Goal: Information Seeking & Learning: Learn about a topic

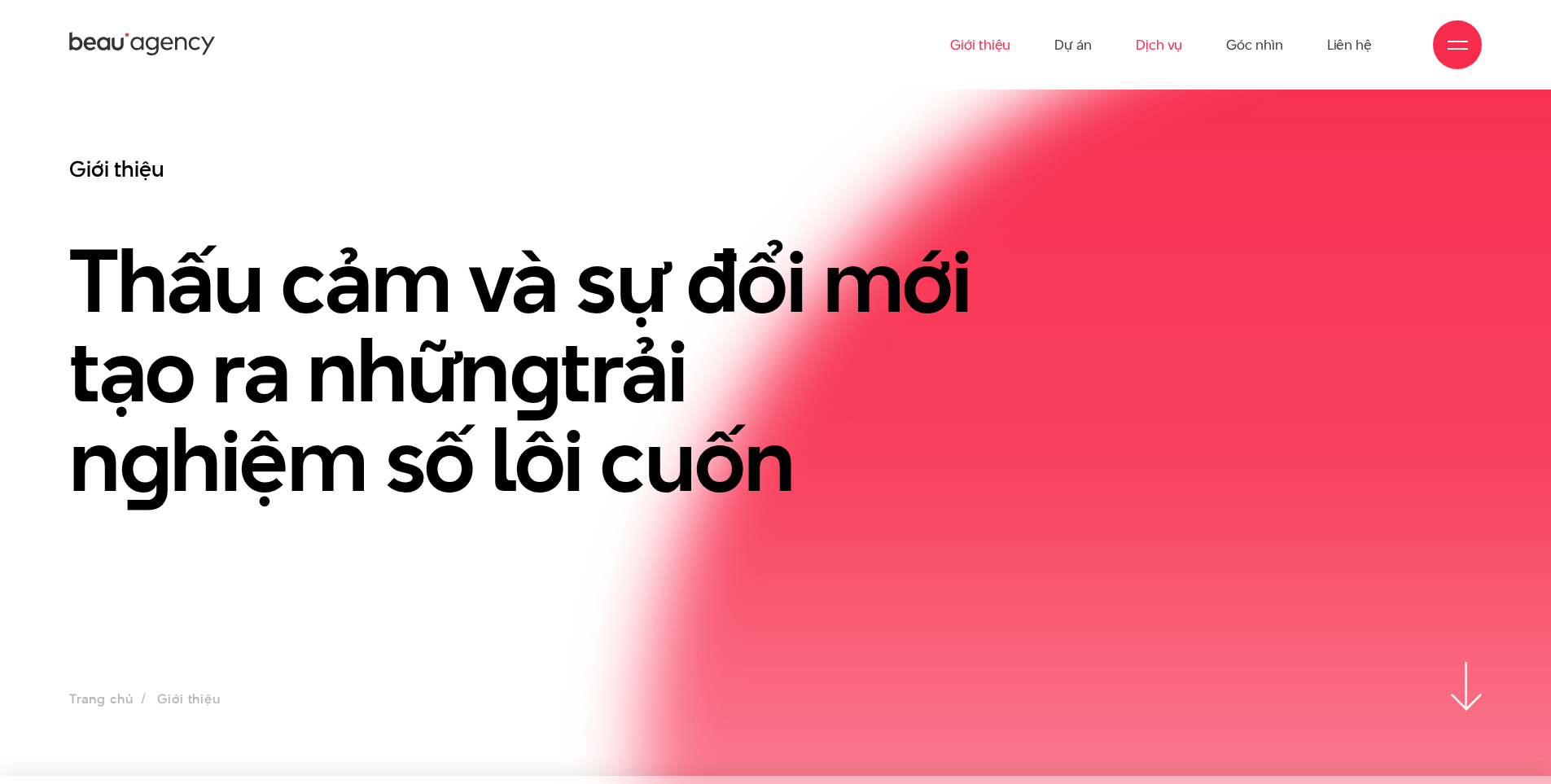
click at [1161, 50] on link "Dịch vụ" at bounding box center [1159, 45] width 46 height 89
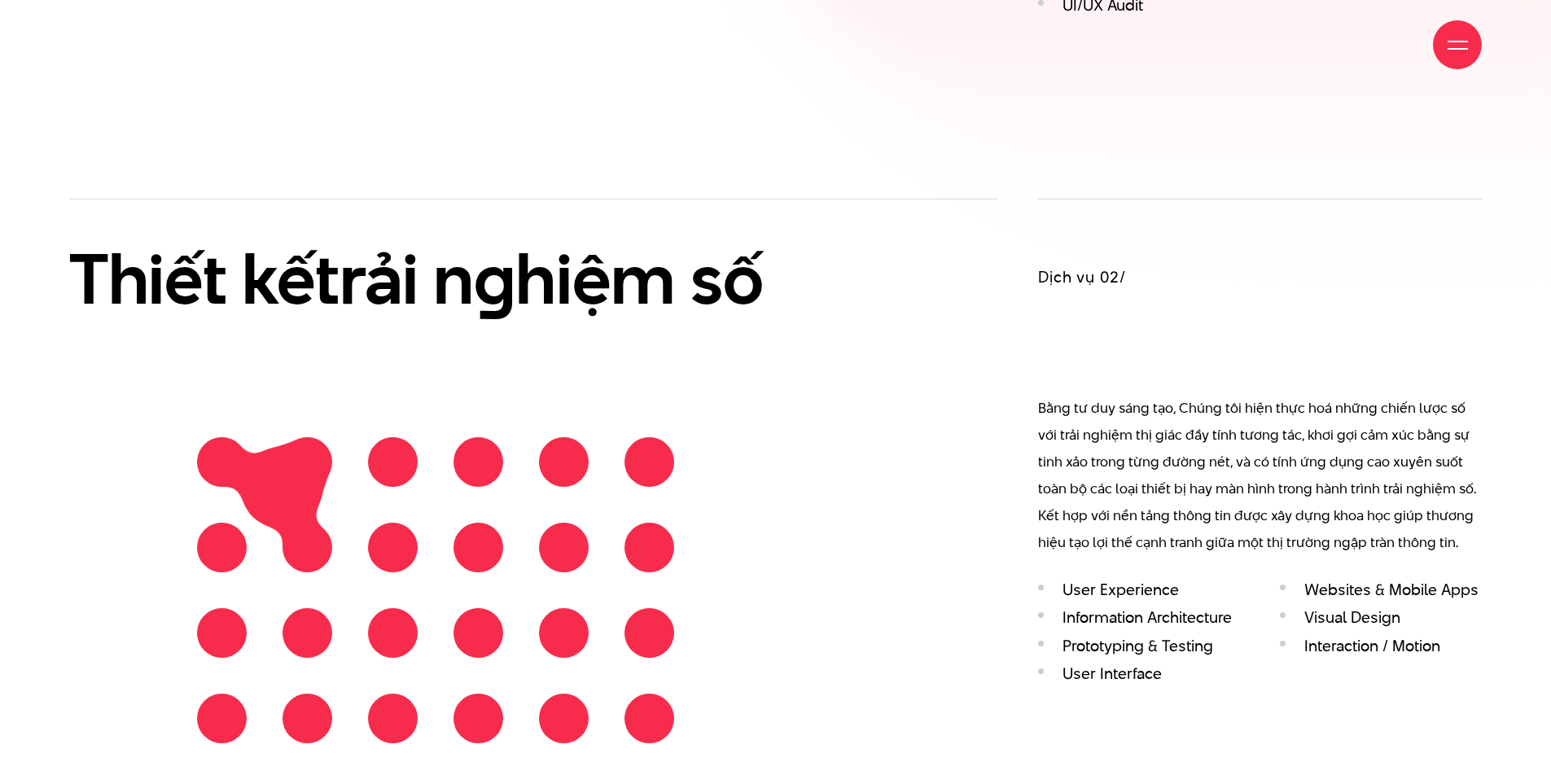
scroll to position [2117, 0]
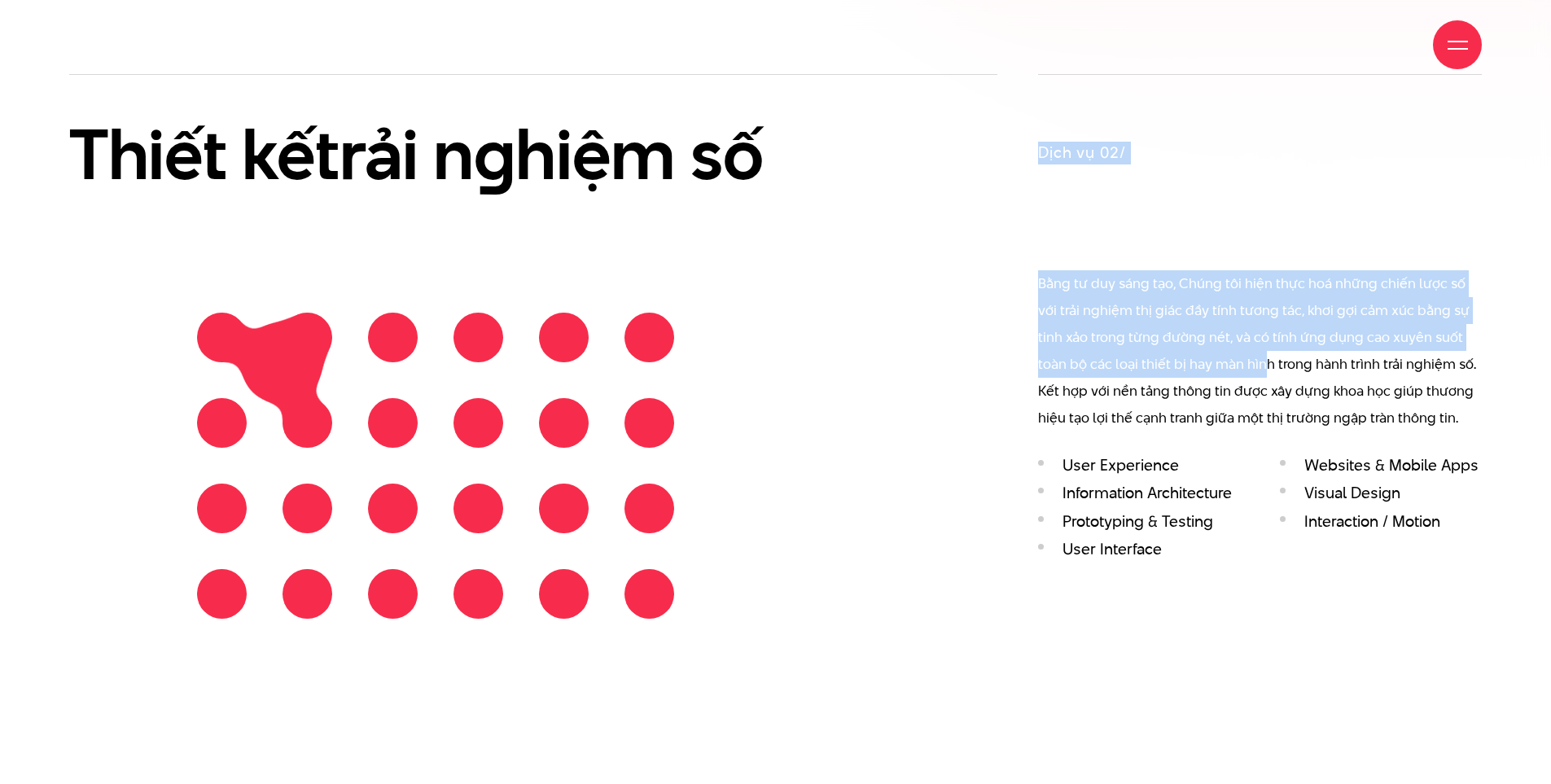
drag, startPoint x: 1003, startPoint y: 360, endPoint x: 1211, endPoint y: 359, distance: 208.0
click at [1211, 359] on div "Thiết kế trải n g hiệm số Dịch vụ 02/" at bounding box center [776, 355] width 1453 height 563
click at [1209, 335] on p "Bằng tư duy sáng tạo, Chúng tôi hiện thực hoá những chiến lược số với trải nghi…" at bounding box center [1259, 351] width 444 height 161
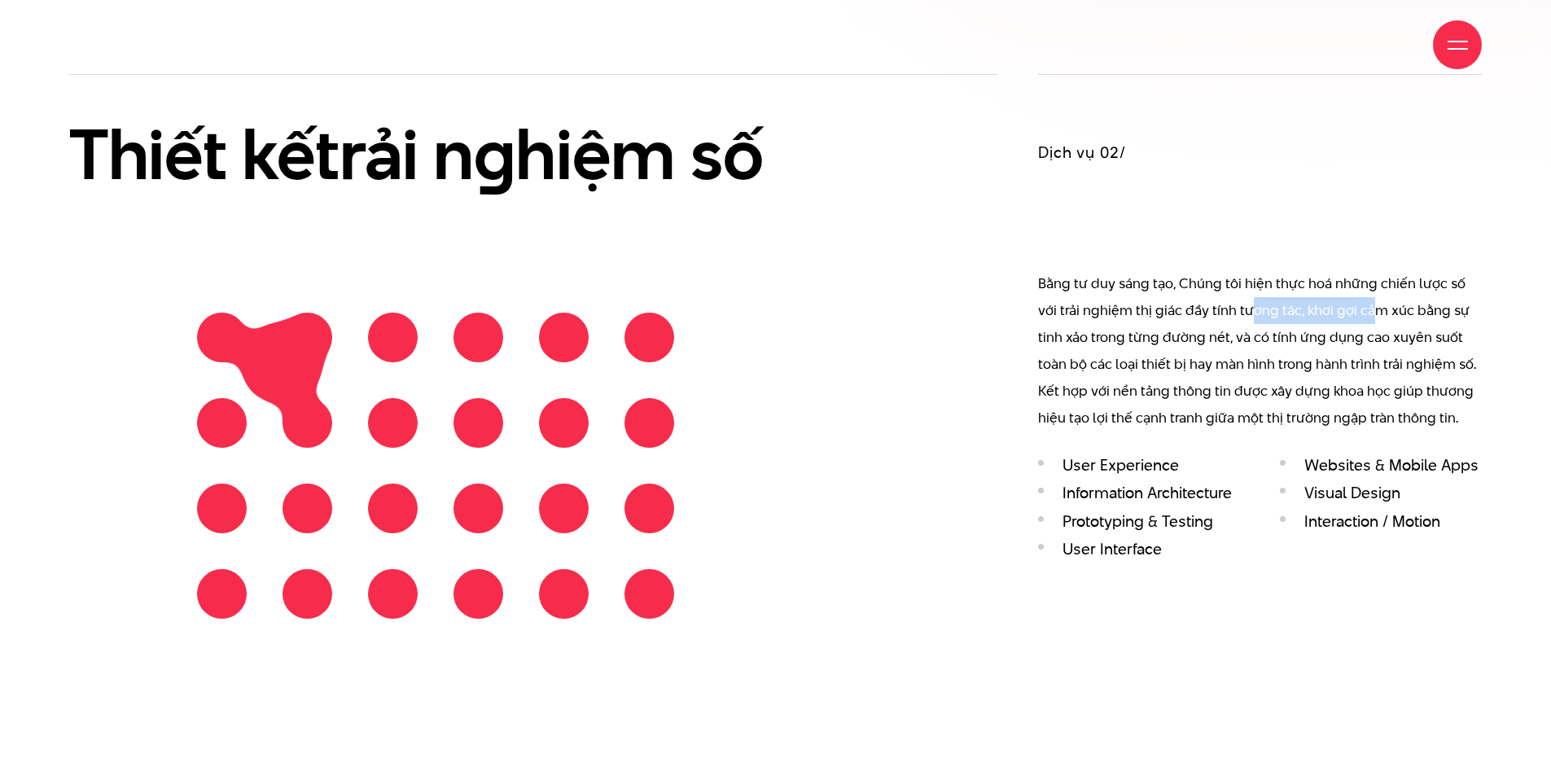
drag, startPoint x: 1226, startPoint y: 322, endPoint x: 1353, endPoint y: 325, distance: 127.0
click at [1353, 325] on p "Bằng tư duy sáng tạo, Chúng tôi hiện thực hoá những chiến lược số với trải nghi…" at bounding box center [1259, 351] width 444 height 161
click at [1156, 326] on p "Bằng tư duy sáng tạo, Chúng tôi hiện thực hoá những chiến lược số với trải nghi…" at bounding box center [1259, 351] width 444 height 161
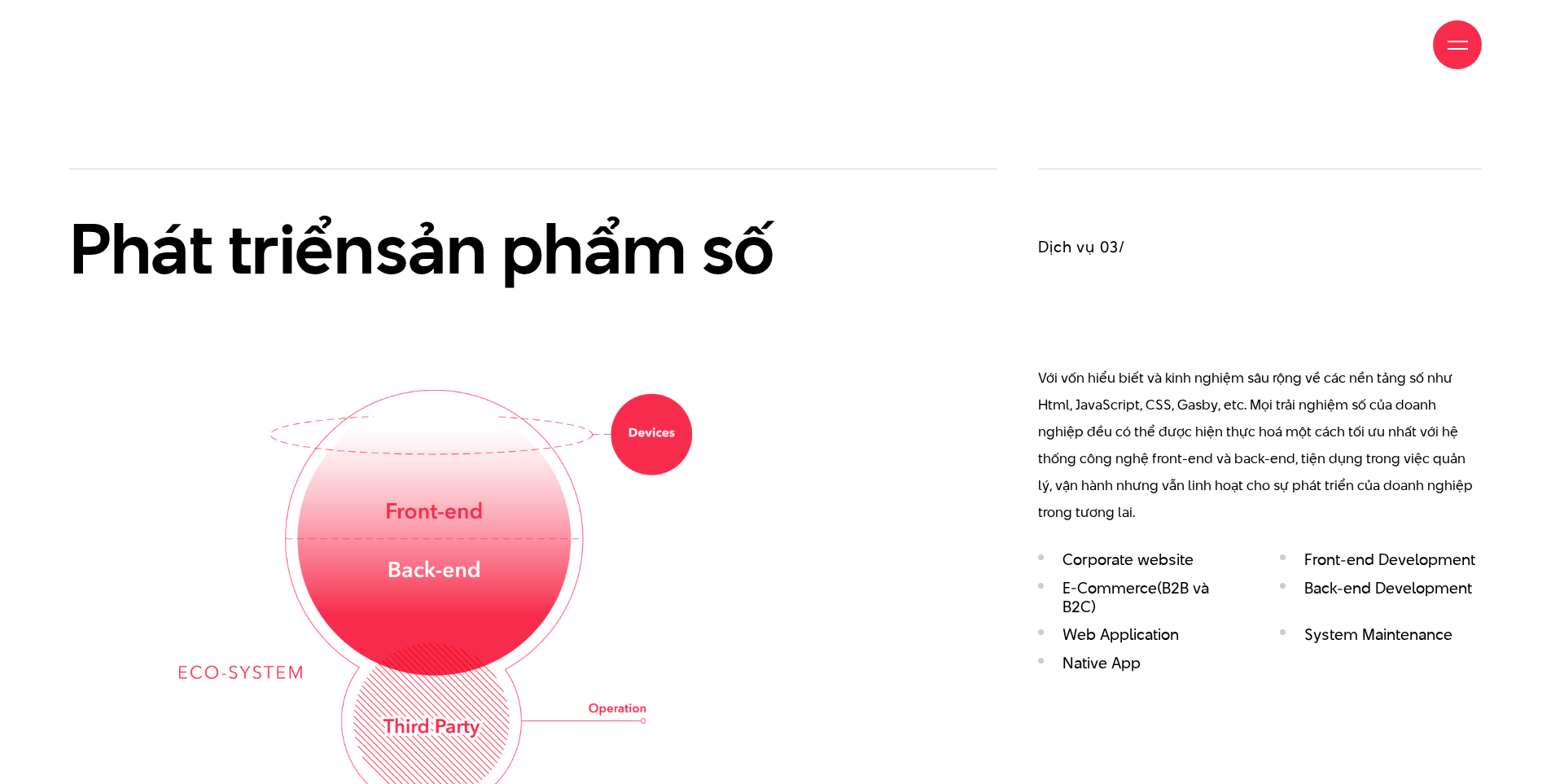
scroll to position [2768, 0]
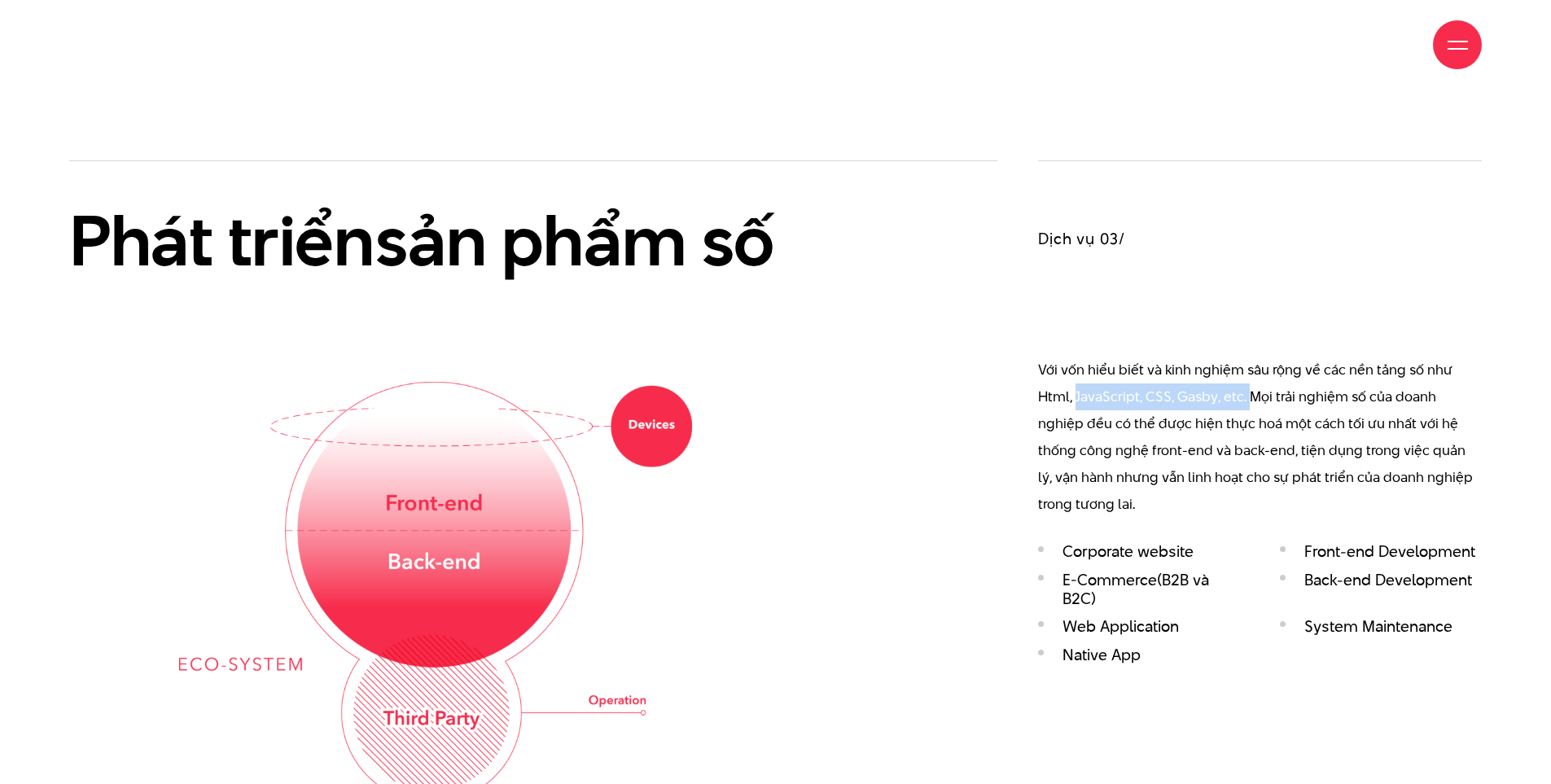
drag, startPoint x: 1074, startPoint y: 387, endPoint x: 1256, endPoint y: 393, distance: 182.1
click at [1255, 393] on p "Với vốn hiểu biết và kinh nghiệm sâu rộng về các nền tảng số như Html, JavaScri…" at bounding box center [1259, 437] width 444 height 161
click at [1256, 393] on p "Với vốn hiểu biết và kinh nghiệm sâu rộng về các nền tảng số như Html, JavaScri…" at bounding box center [1259, 437] width 444 height 161
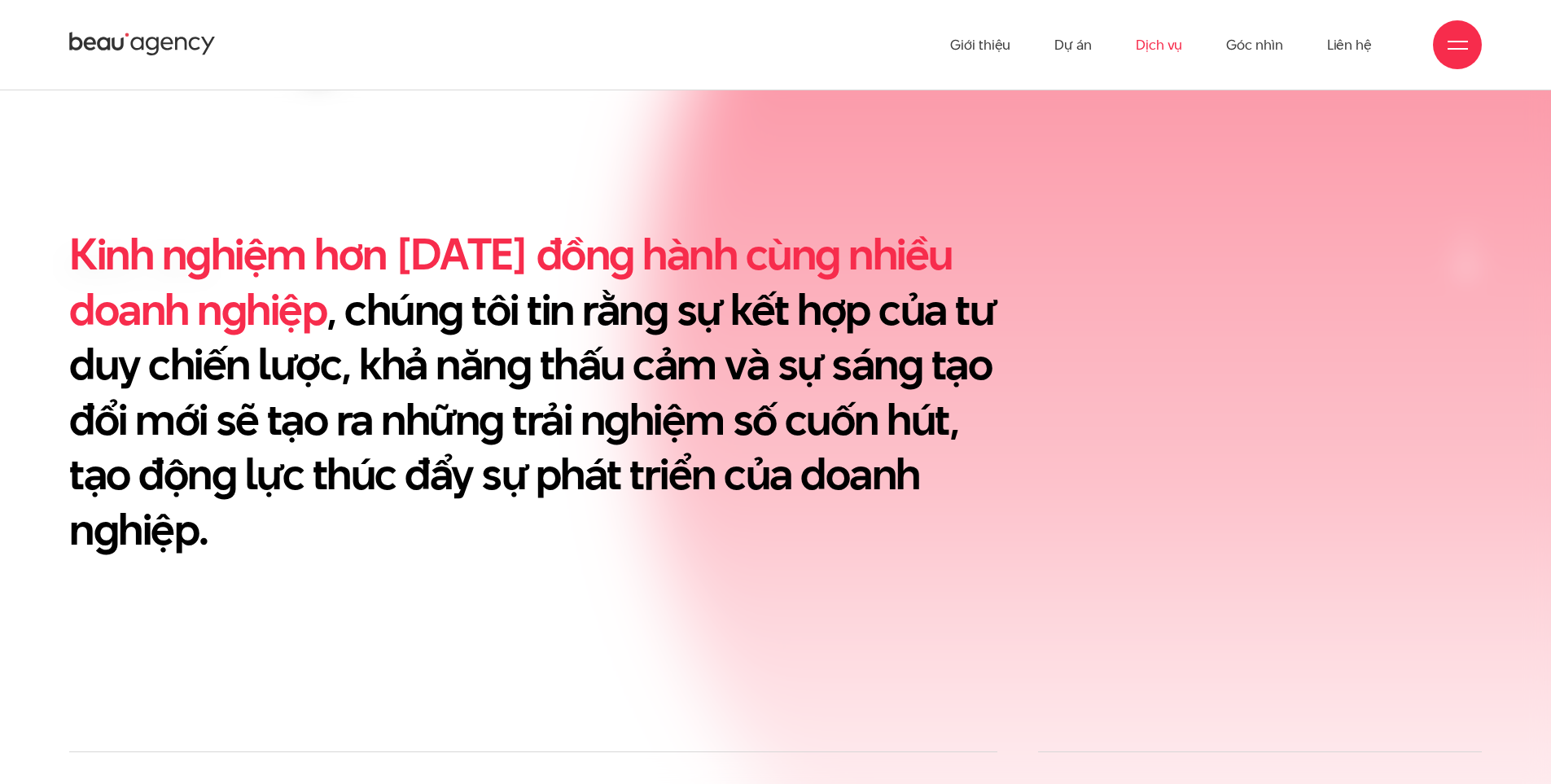
scroll to position [651, 0]
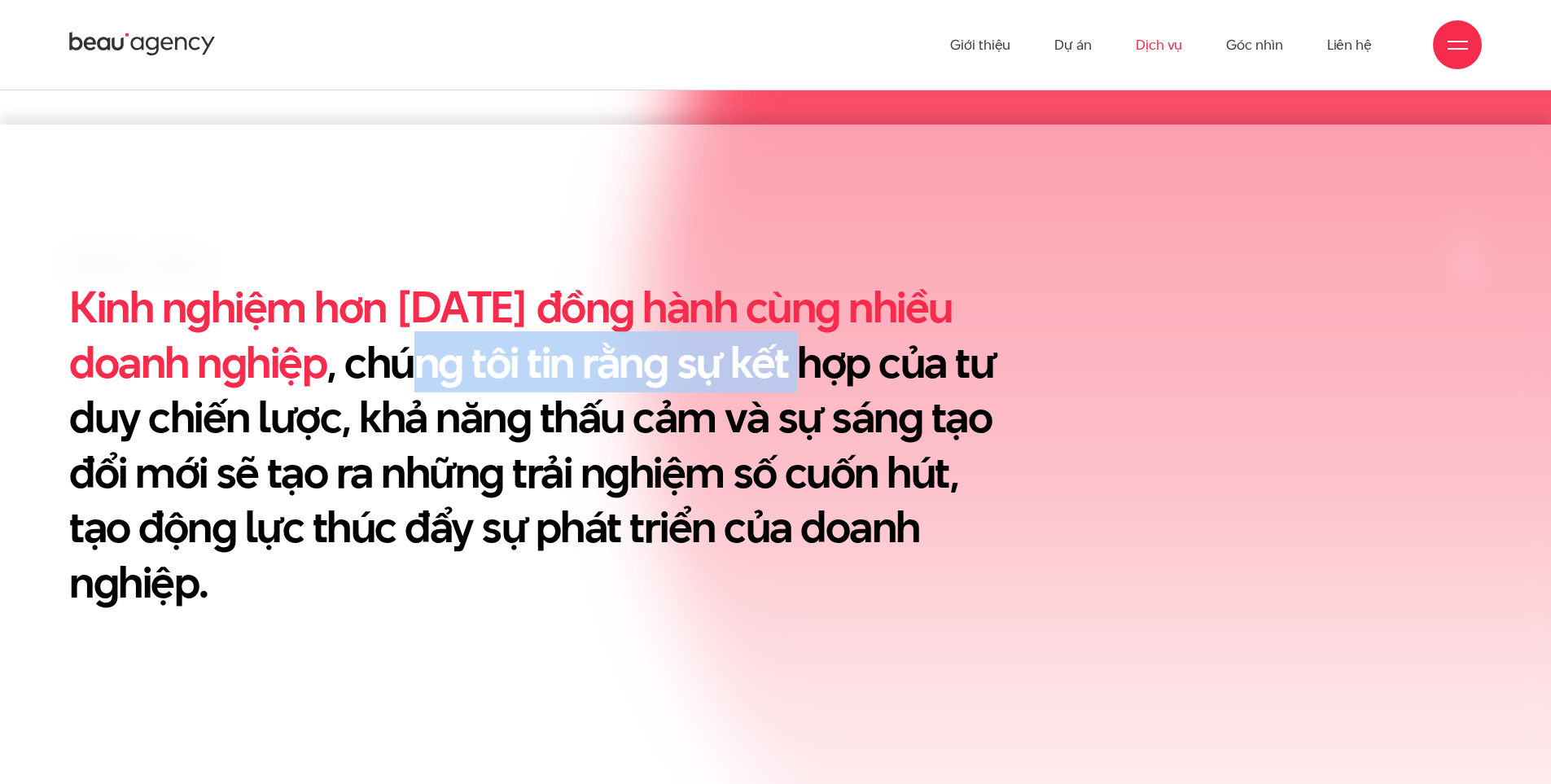
drag, startPoint x: 410, startPoint y: 365, endPoint x: 825, endPoint y: 369, distance: 415.0
click at [815, 370] on h2 "Kinh nghiệm hơn 10 năm đồng hành cùng nhiều doanh nghiệp , chúng tôi tin rằng s…" at bounding box center [534, 444] width 928 height 329
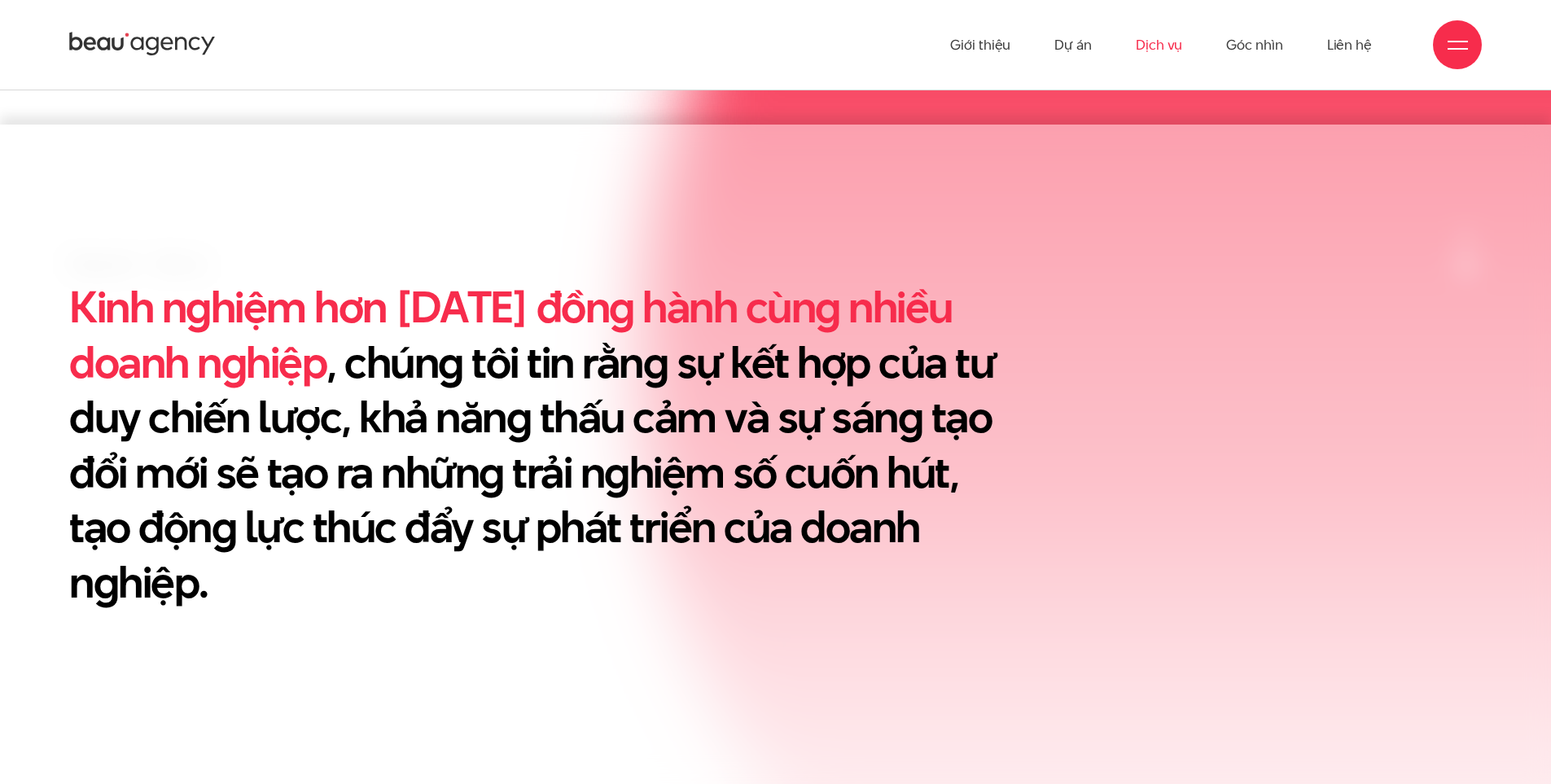
click at [842, 371] on h2 "Kinh nghiệm hơn 10 năm đồng hành cùng nhiều doanh nghiệp , chúng tôi tin rằng s…" at bounding box center [534, 444] width 928 height 329
drag, startPoint x: 534, startPoint y: 425, endPoint x: 714, endPoint y: 441, distance: 180.7
click at [711, 441] on h2 "Kinh nghiệm hơn 10 năm đồng hành cùng nhiều doanh nghiệp , chúng tôi tin rằng s…" at bounding box center [534, 444] width 928 height 329
click at [763, 440] on h2 "Kinh nghiệm hơn 10 năm đồng hành cùng nhiều doanh nghiệp , chúng tôi tin rằng s…" at bounding box center [534, 444] width 928 height 329
drag, startPoint x: 634, startPoint y: 477, endPoint x: 761, endPoint y: 481, distance: 127.1
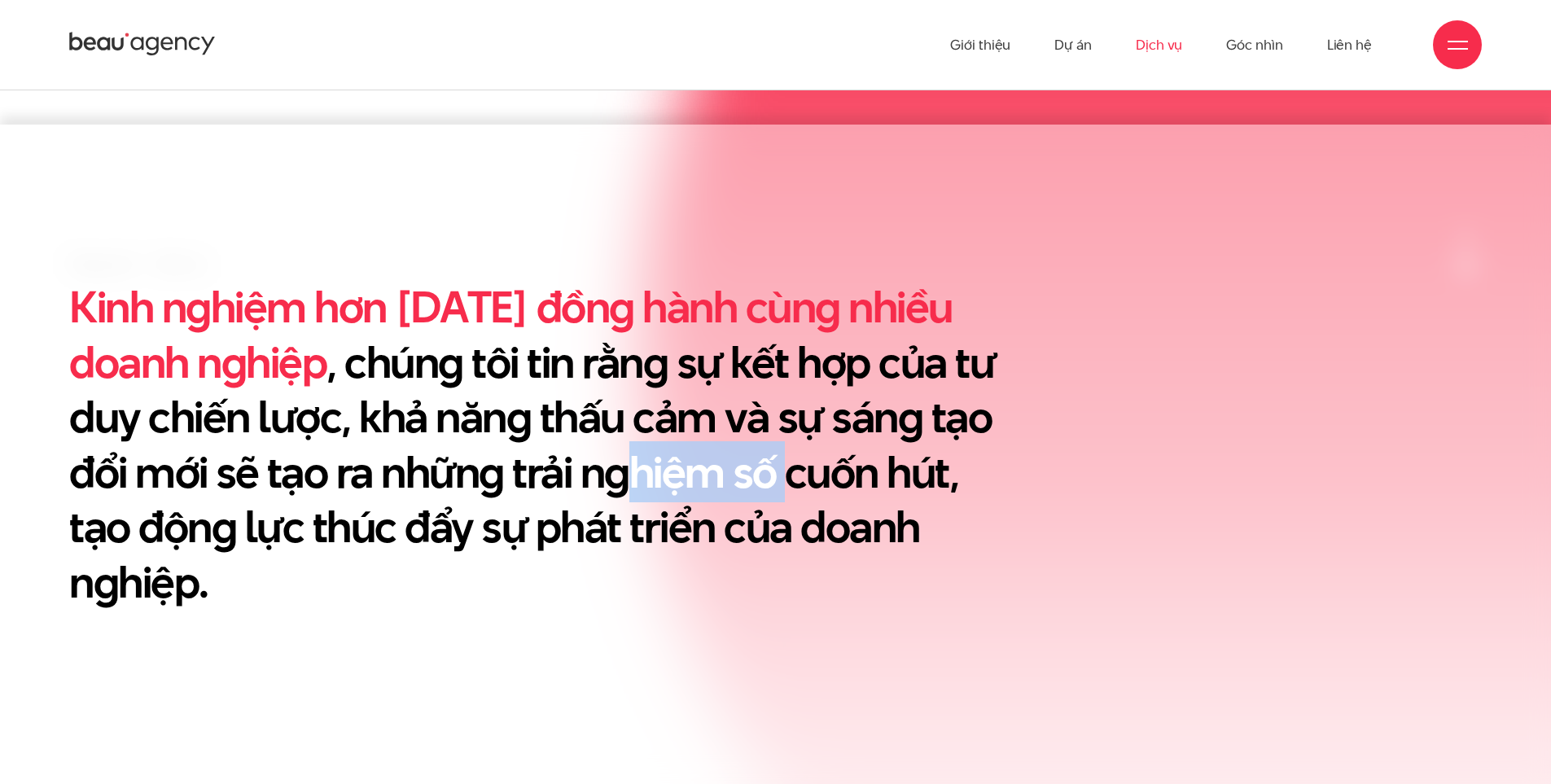
click at [787, 478] on h2 "Kinh nghiệm hơn 10 năm đồng hành cùng nhiều doanh nghiệp , chúng tôi tin rằng s…" at bounding box center [534, 444] width 928 height 329
click at [589, 489] on h2 "Kinh nghiệm hơn 10 năm đồng hành cùng nhiều doanh nghiệp , chúng tôi tin rằng s…" at bounding box center [534, 444] width 928 height 329
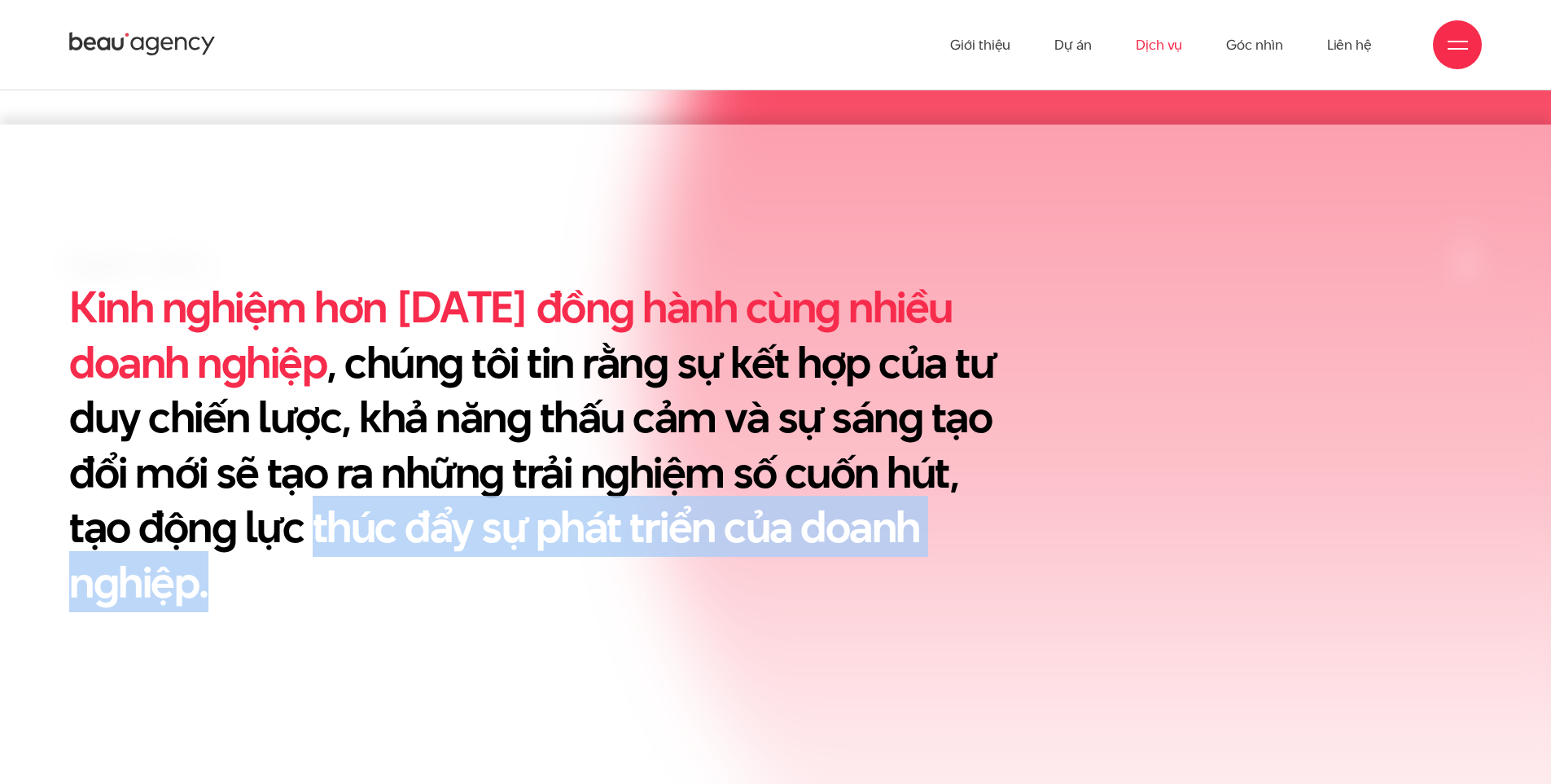
drag, startPoint x: 316, startPoint y: 529, endPoint x: 246, endPoint y: 603, distance: 101.9
click at [246, 603] on h2 "Kinh nghiệm hơn 10 năm đồng hành cùng nhiều doanh nghiệp , chúng tôi tin rằng s…" at bounding box center [534, 444] width 928 height 329
copy h2 "thúc đẩy sự phát triển của doanh nghiệp."
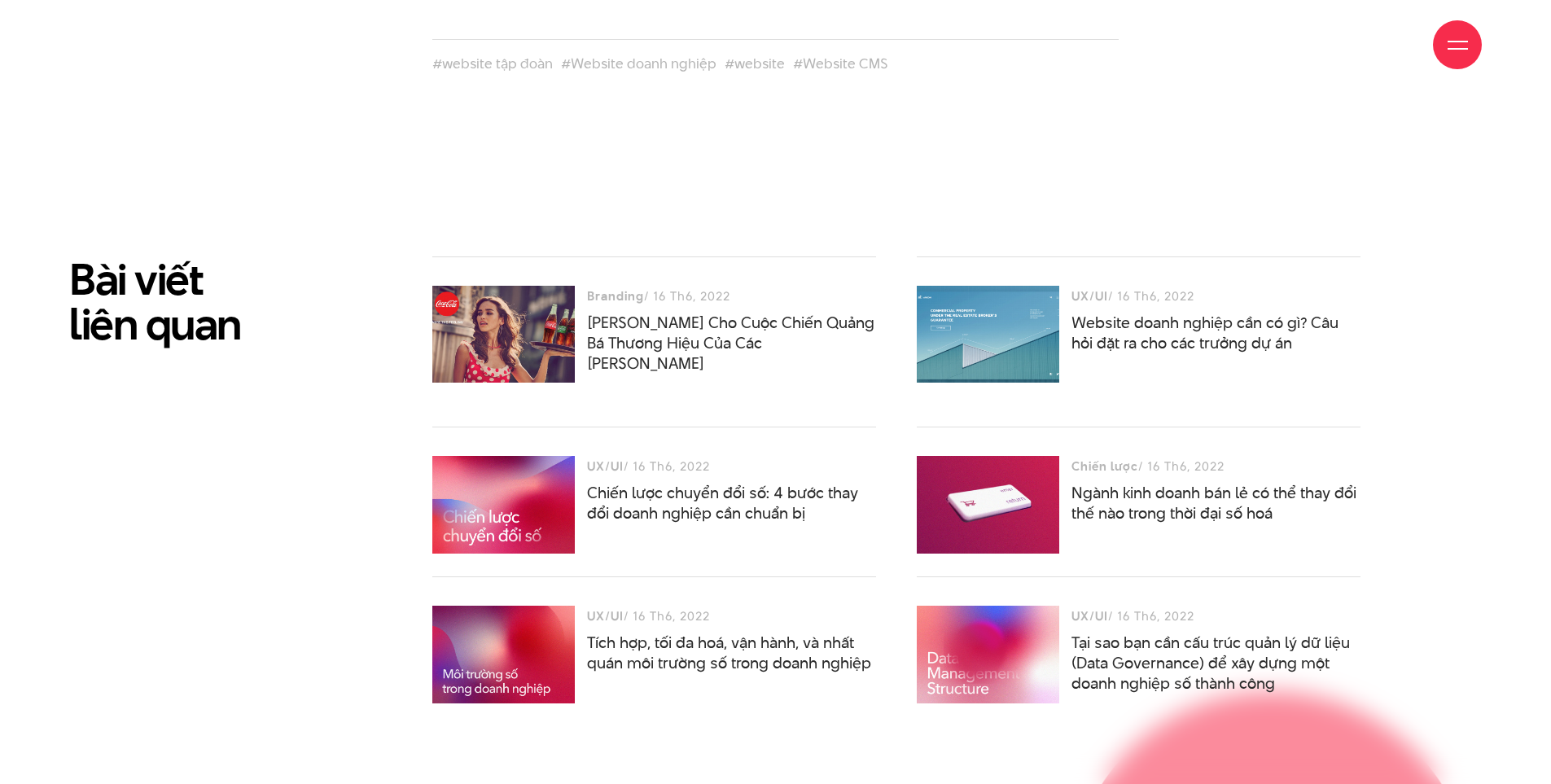
scroll to position [4723, 0]
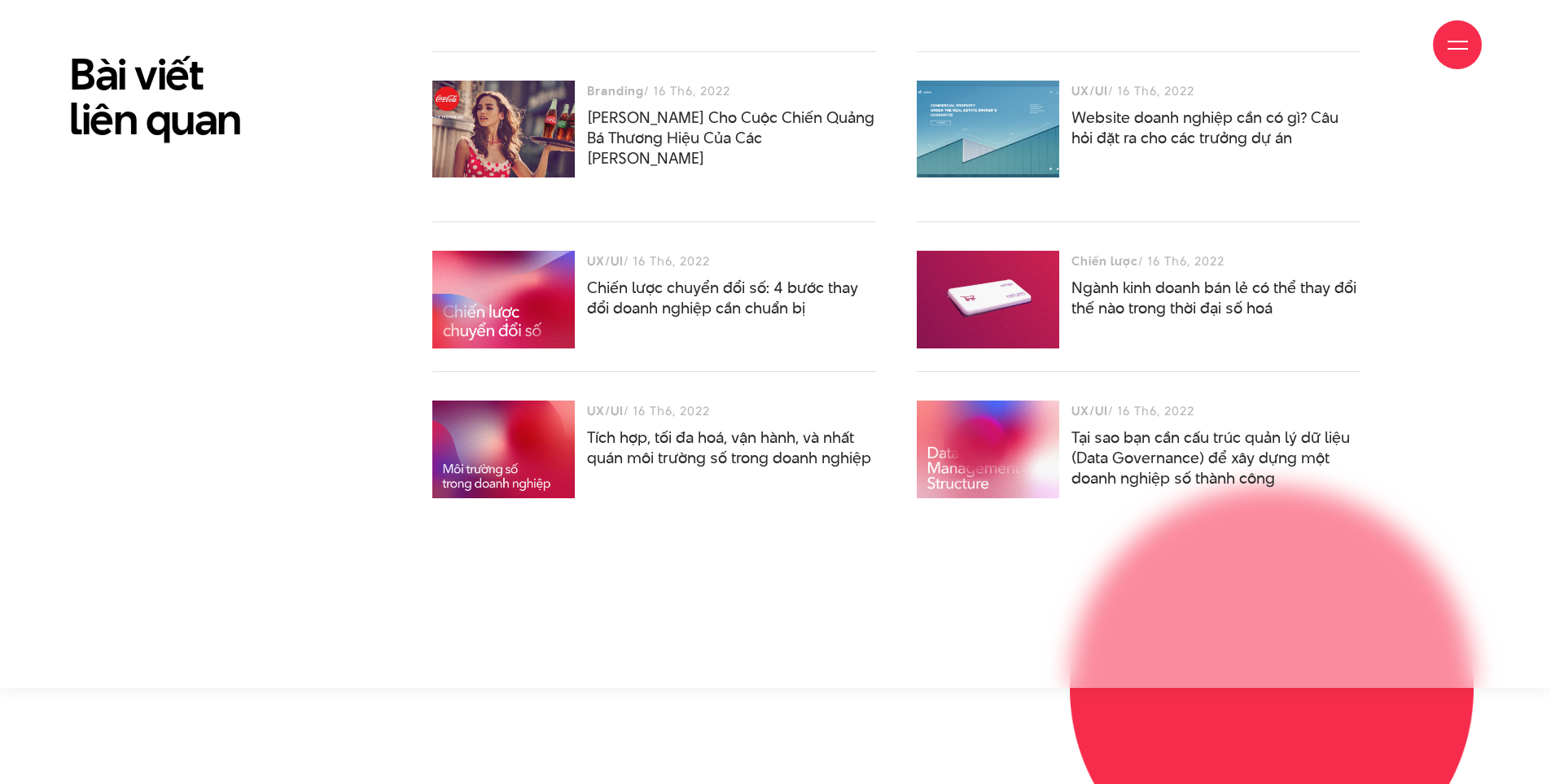
click at [1003, 65] on div "Giới thiệu Dự án Dịch vụ Góc nhìn Liên hệ" at bounding box center [776, 45] width 1413 height 89
click at [1135, 62] on div "Giới thiệu Dự án Dịch vụ Góc nhìn Liên hệ" at bounding box center [776, 45] width 1413 height 89
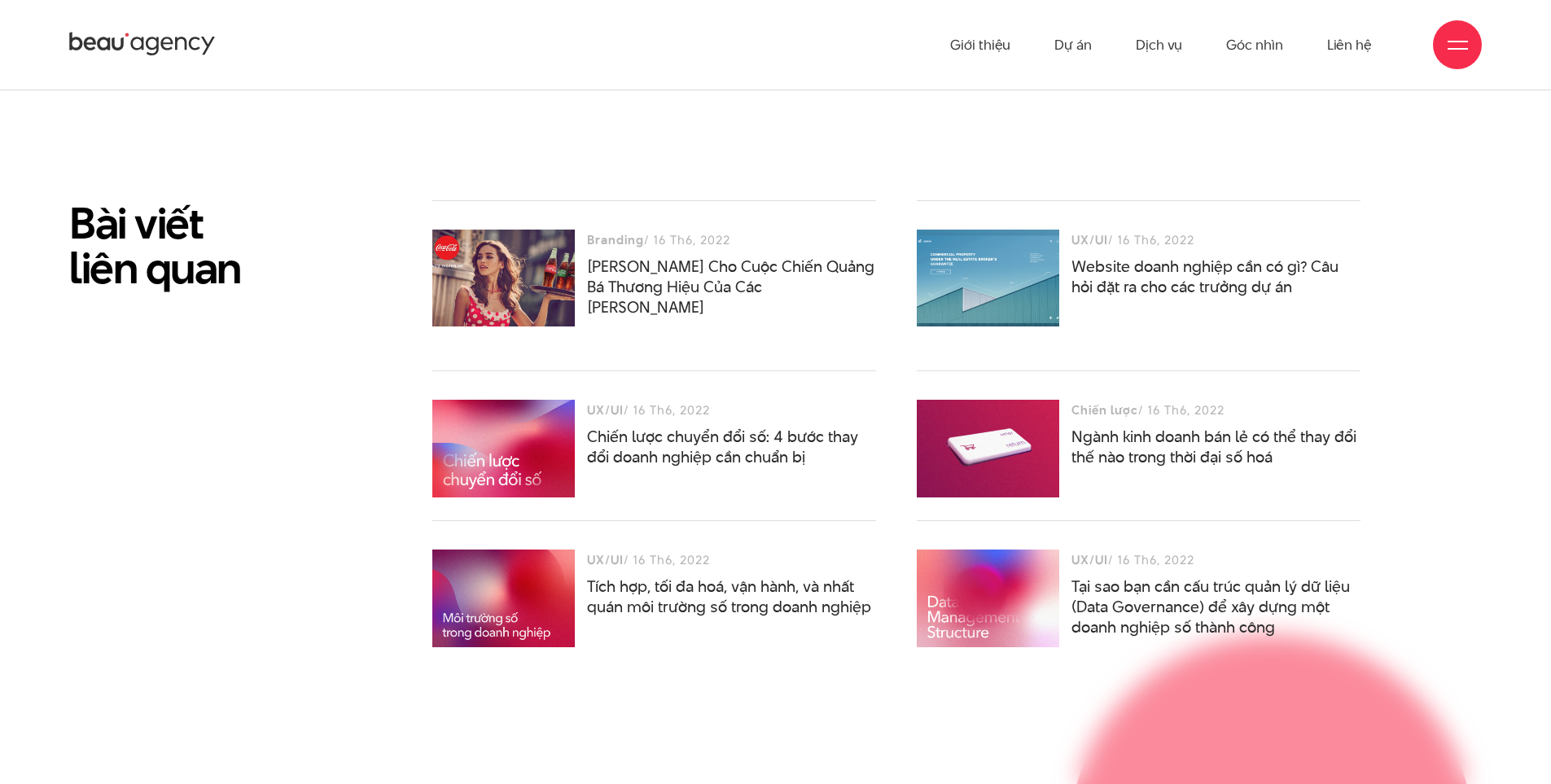
scroll to position [4397, 0]
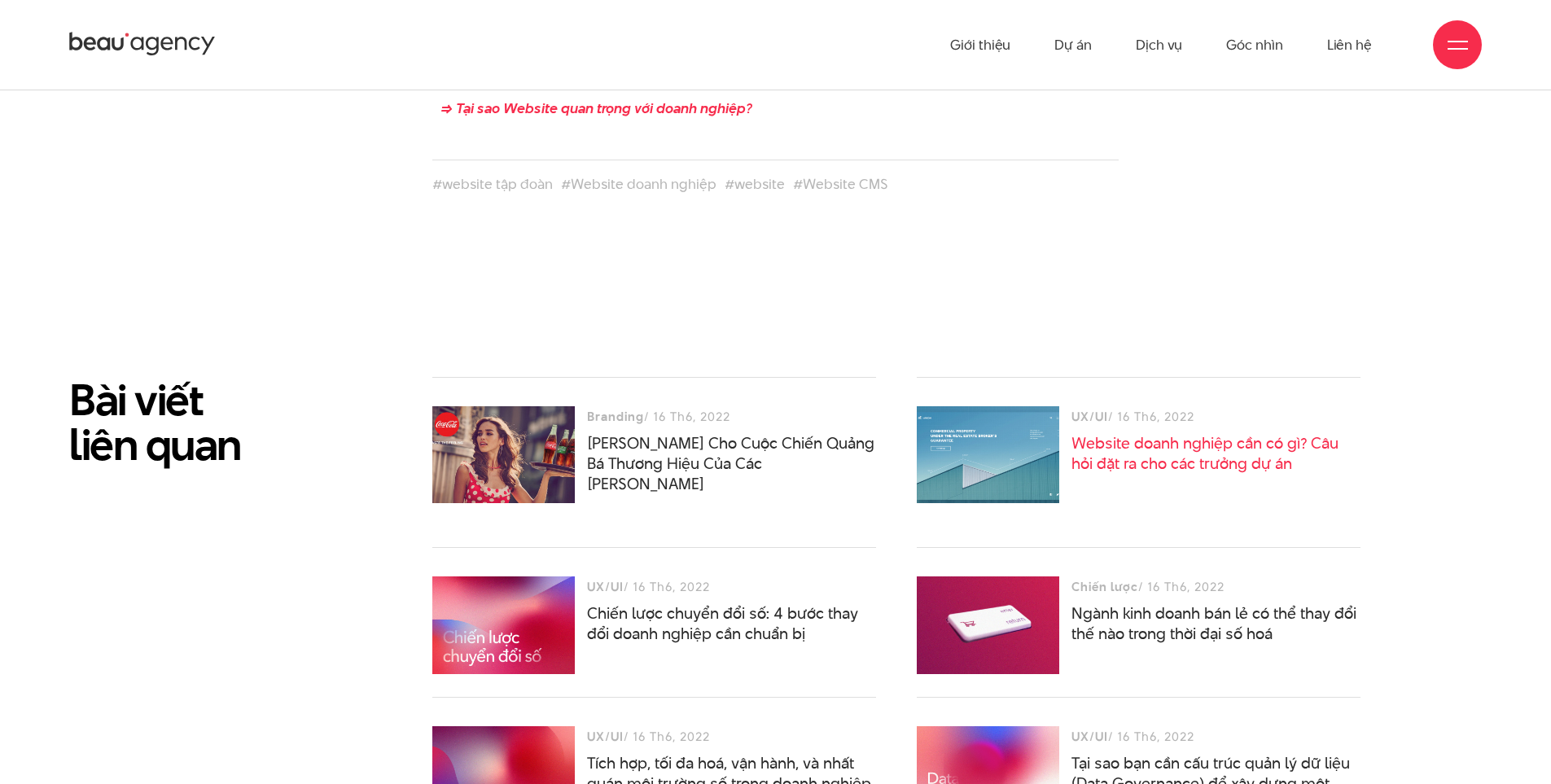
click at [1099, 432] on link "Website doanh nghiệp cần có gì? Câu hỏi đặt ra cho các trưởng dự án" at bounding box center [1204, 453] width 267 height 42
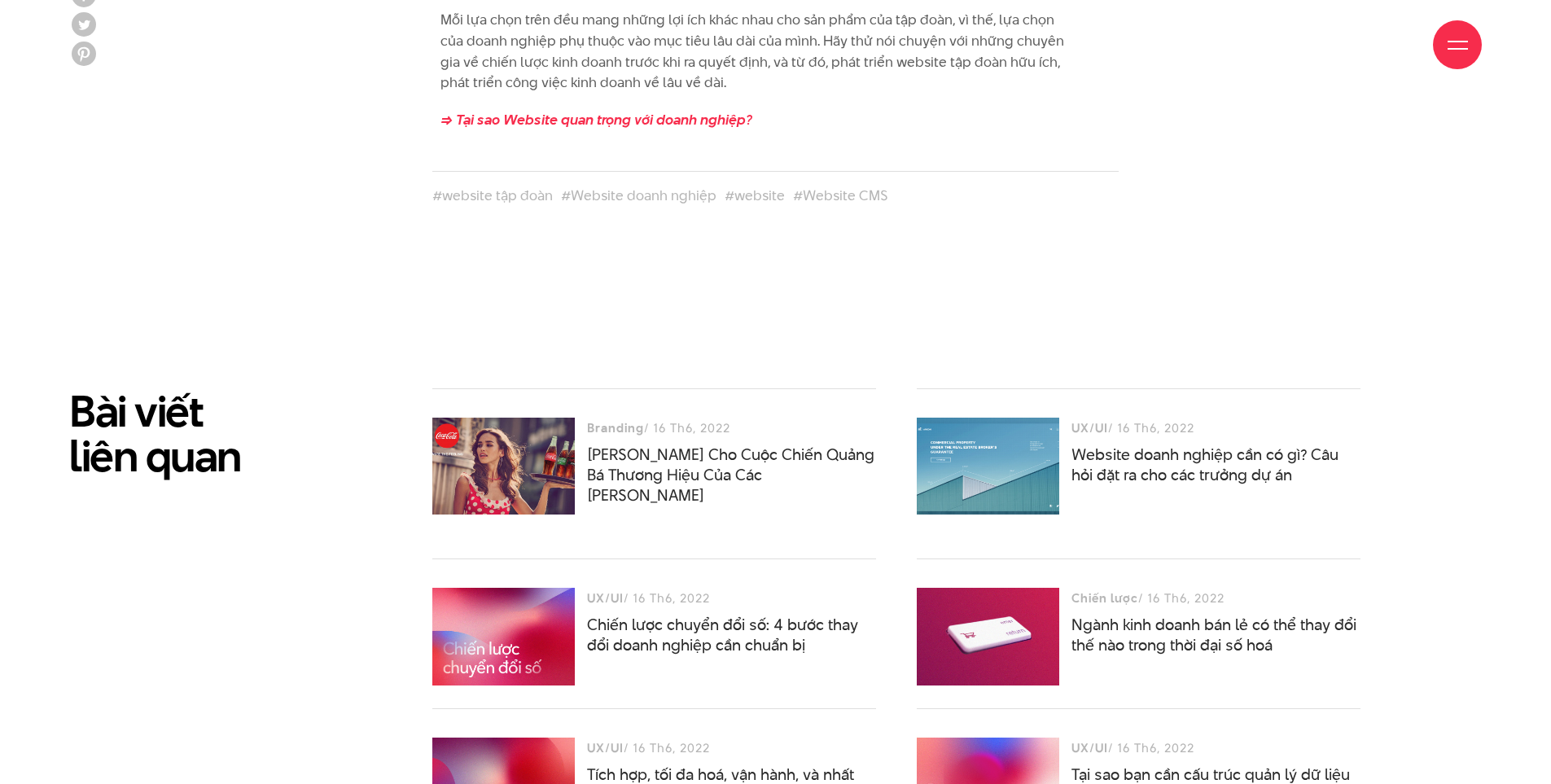
scroll to position [4560, 0]
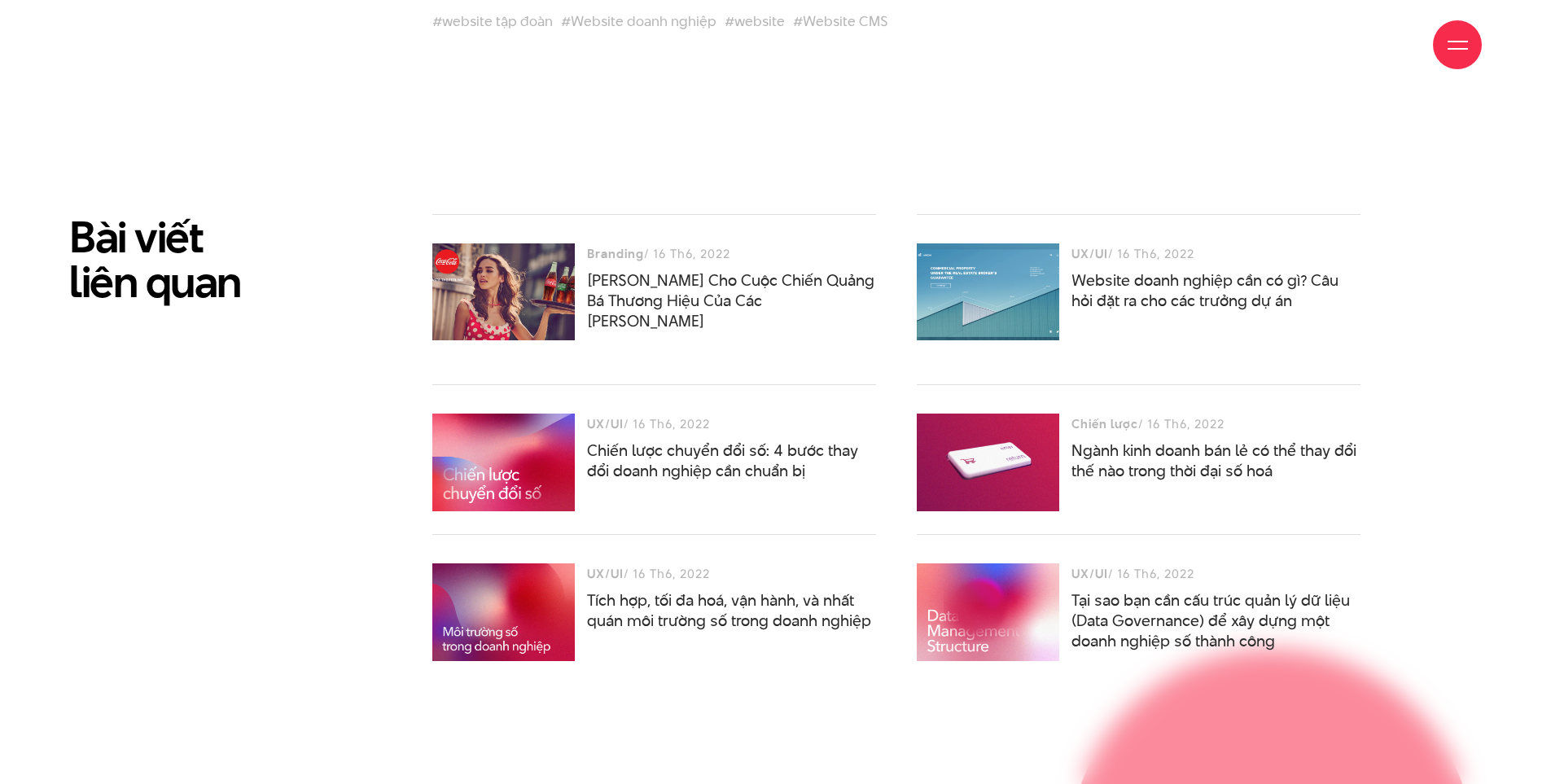
click at [1012, 244] on div at bounding box center [988, 292] width 142 height 98
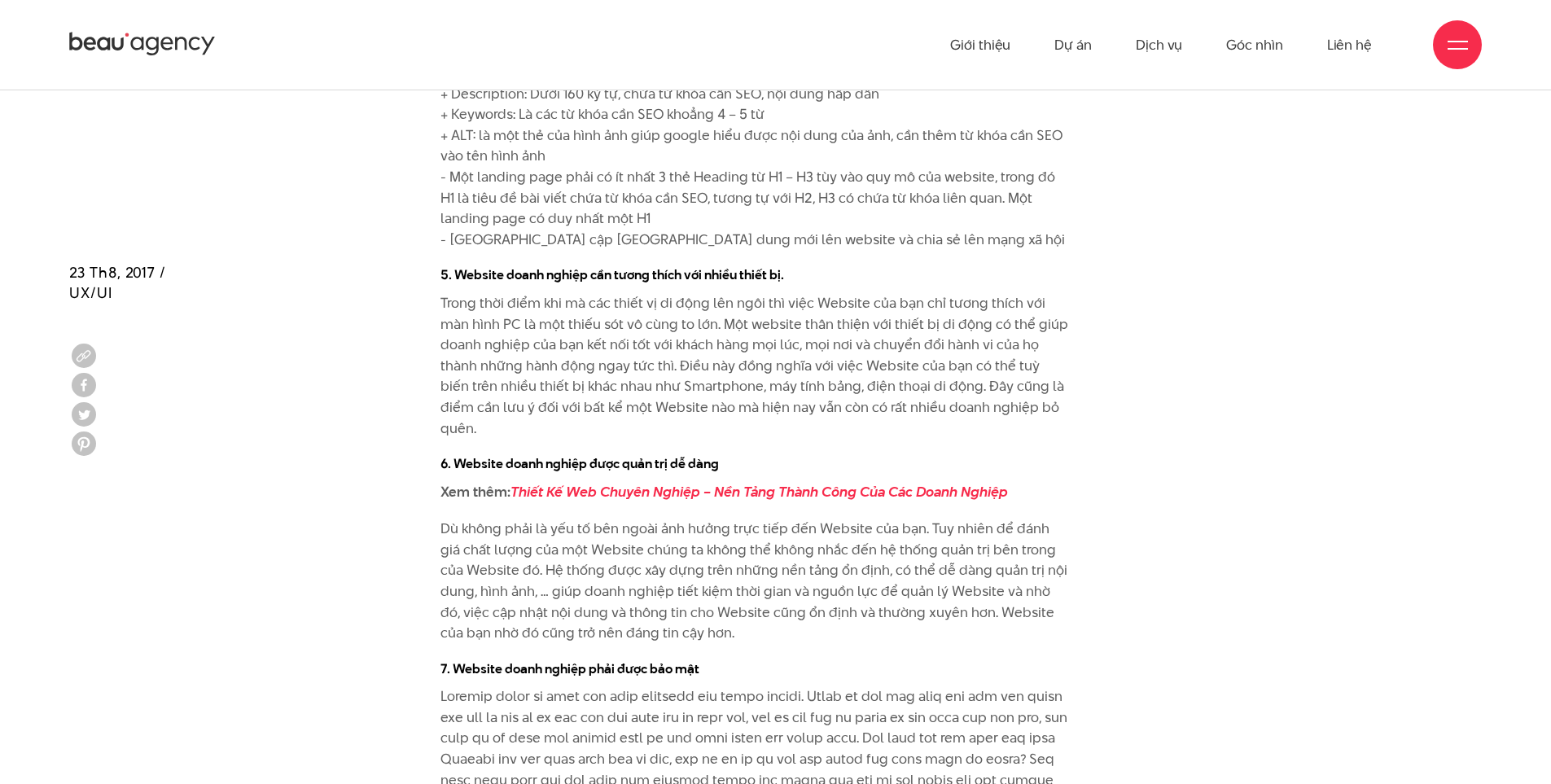
scroll to position [3257, 0]
